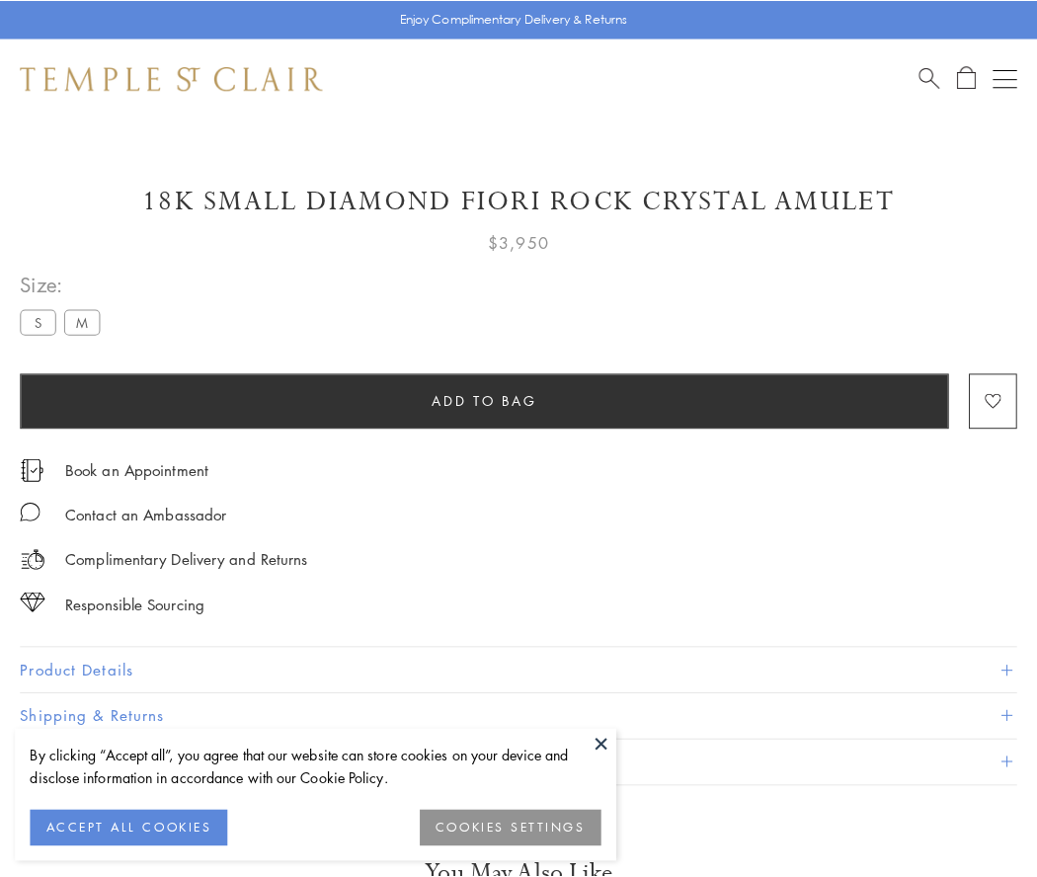
scroll to position [117, 0]
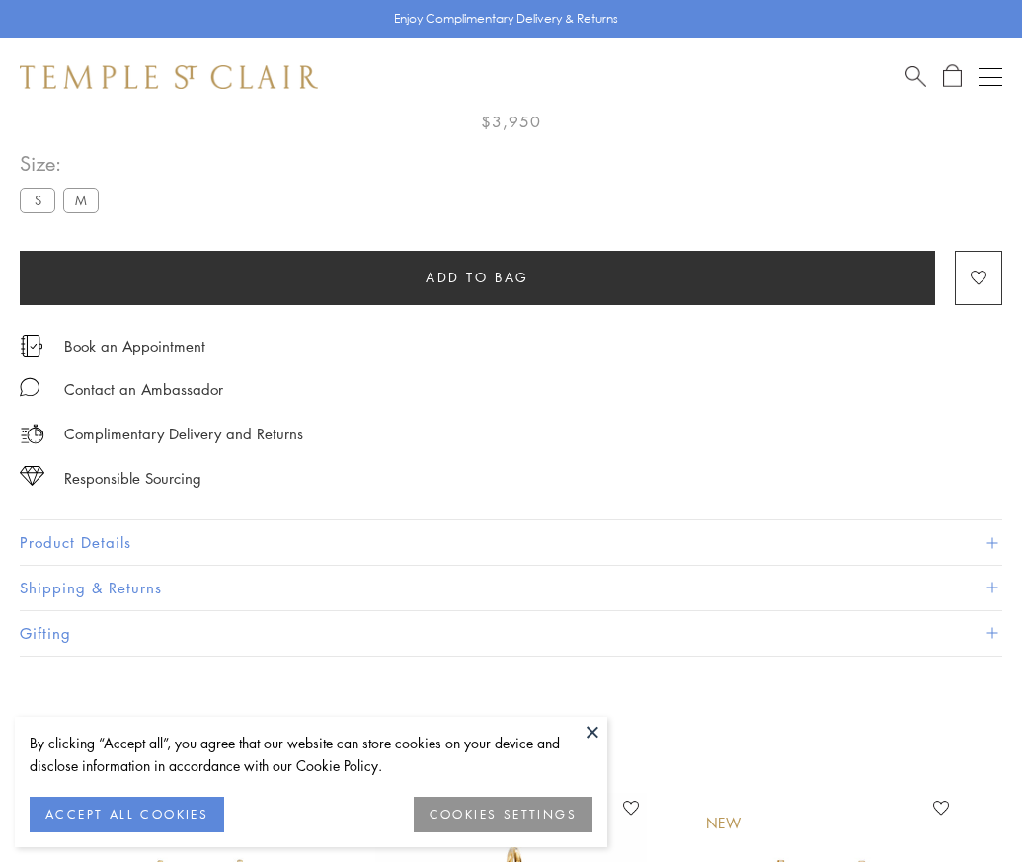
click at [477, 277] on span "Add to bag" at bounding box center [478, 278] width 104 height 22
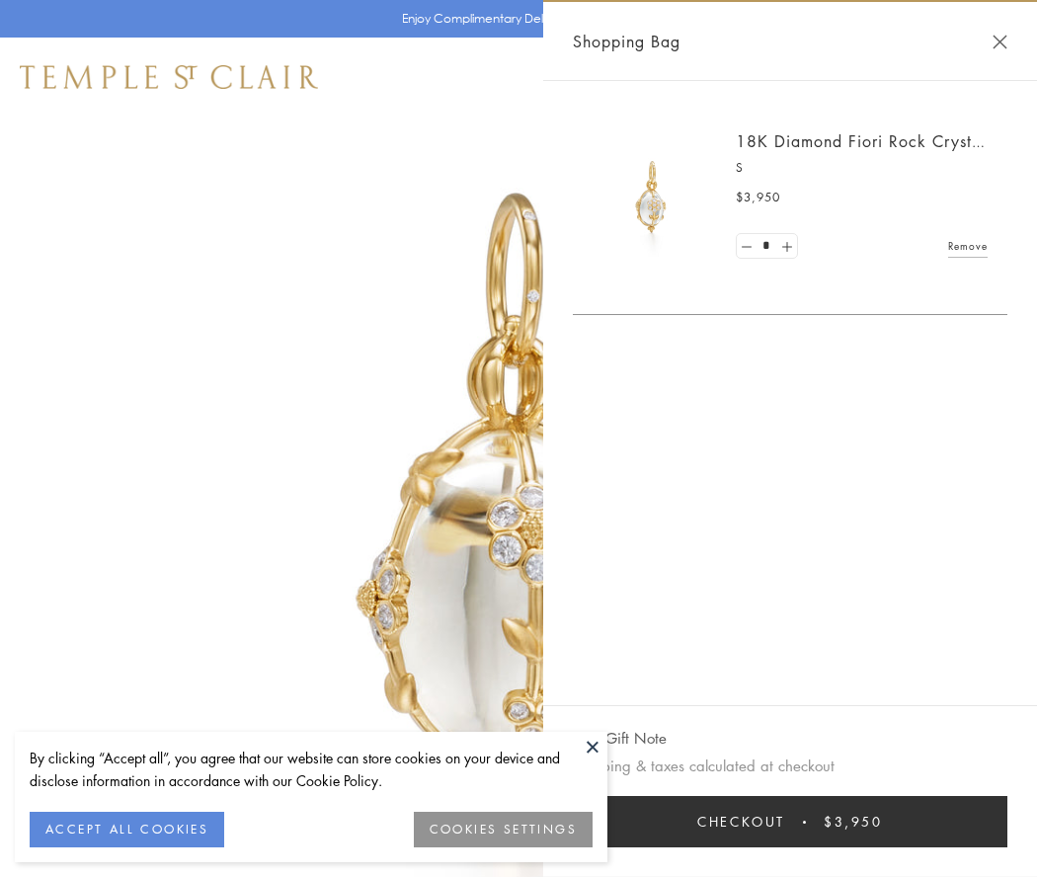
click at [790, 822] on button "Checkout $3,950" at bounding box center [790, 821] width 435 height 51
